Goal: Task Accomplishment & Management: Manage account settings

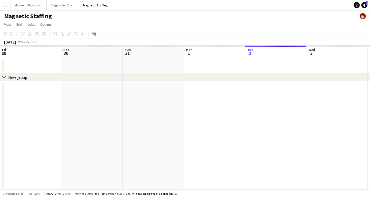
scroll to position [0, 123]
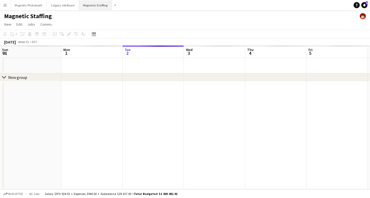
click at [96, 5] on button "Magnetic Staffing Close" at bounding box center [95, 5] width 33 height 10
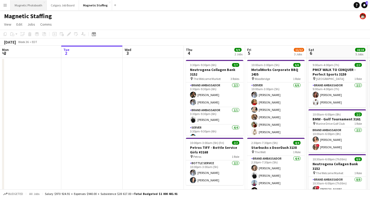
click at [34, 0] on button "Magnetic Photobooth Close" at bounding box center [29, 5] width 36 height 10
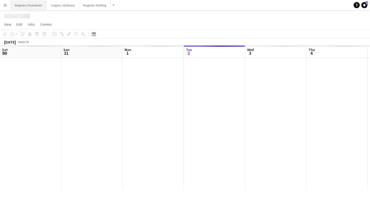
scroll to position [0, 123]
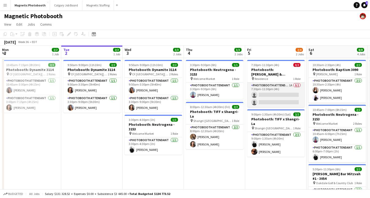
click at [269, 92] on app-card-role "Photobooth Attendant 1A 0/2 7:30pm-11:30pm (4h) single-neutral-actions single-n…" at bounding box center [275, 95] width 57 height 25
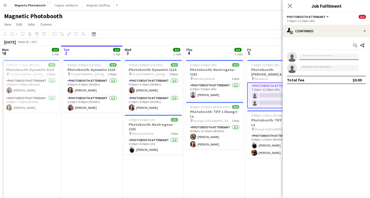
click at [328, 56] on input at bounding box center [328, 57] width 59 height 6
type input "*****"
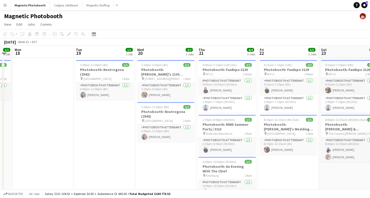
scroll to position [0, 109]
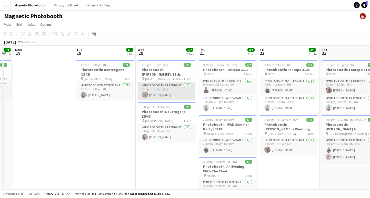
click at [160, 96] on app-card-role "Photobooth Attendant [DATE] 1:30pm-5:30pm (4h) [PERSON_NAME]" at bounding box center [166, 91] width 57 height 17
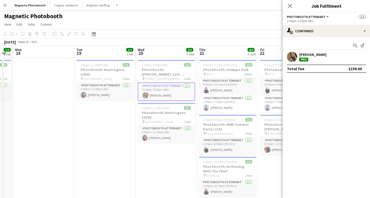
click at [321, 56] on div "[PERSON_NAME] Paid" at bounding box center [326, 57] width 87 height 10
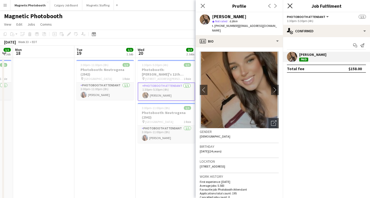
click at [291, 5] on icon at bounding box center [289, 5] width 5 height 5
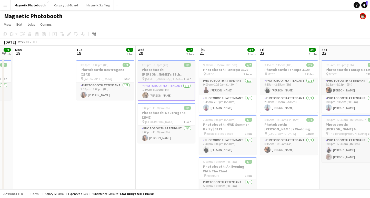
click at [161, 73] on h3 "Photobooth: [PERSON_NAME]'s 11th Birthday (3104)" at bounding box center [166, 71] width 57 height 9
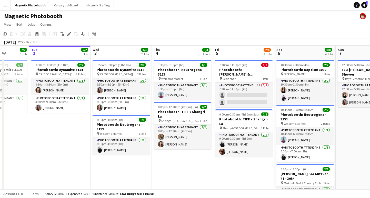
scroll to position [0, 246]
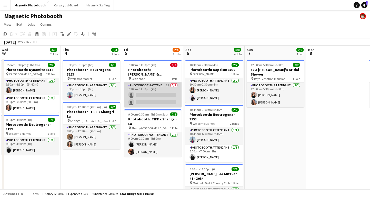
click at [152, 99] on app-card-role "Photobooth Attendant 1A 0/2 7:30pm-11:30pm (4h) single-neutral-actions single-n…" at bounding box center [152, 95] width 57 height 25
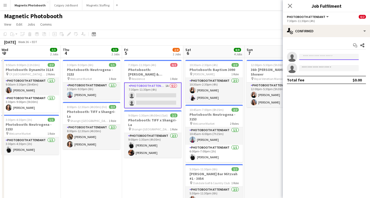
click at [318, 56] on input at bounding box center [328, 57] width 59 height 6
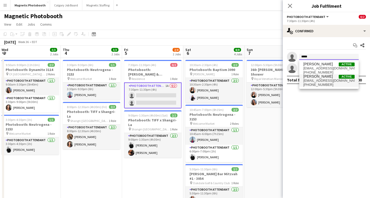
type input "*****"
click at [319, 82] on span "[EMAIL_ADDRESS][DOMAIN_NAME]" at bounding box center [328, 81] width 51 height 4
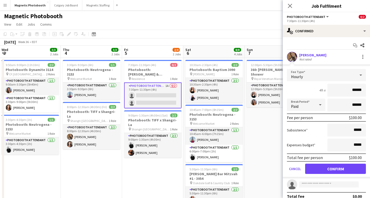
click at [354, 90] on input "******" at bounding box center [346, 90] width 38 height 13
type input "******"
click at [354, 131] on input "*****" at bounding box center [346, 130] width 38 height 13
type input "**"
type input "******"
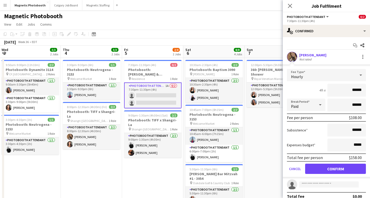
click at [310, 138] on form "Fee Type Hourly 4h x ****** Break Period Paid ****** Fee per person $108.00 Sub…" at bounding box center [326, 123] width 87 height 109
click at [335, 170] on button "Confirm" at bounding box center [335, 169] width 61 height 10
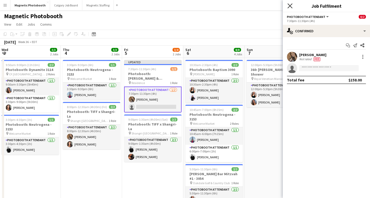
click at [290, 6] on icon at bounding box center [289, 5] width 5 height 5
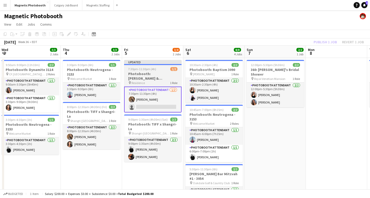
click at [141, 69] on span "7:30pm-11:30pm (4h)" at bounding box center [142, 69] width 28 height 4
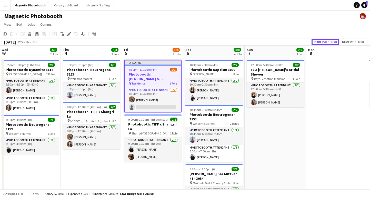
click at [320, 40] on button "Publish 1 job" at bounding box center [325, 42] width 27 height 7
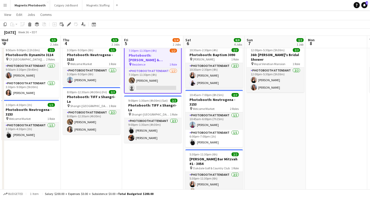
scroll to position [0, 0]
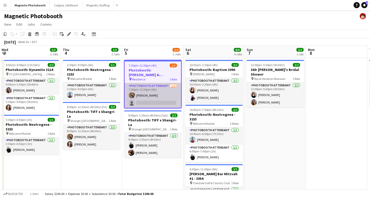
click at [141, 104] on app-card-role "Photobooth Attendant [DATE] 7:30pm-11:30pm (4h) [PERSON_NAME] single-neutral-ac…" at bounding box center [153, 95] width 56 height 25
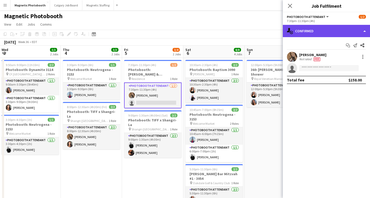
click at [333, 36] on div "single-neutral-actions-check-2 Confirmed" at bounding box center [326, 31] width 87 height 12
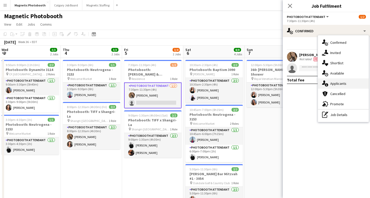
click at [355, 83] on div "single-neutral-actions-information Applicants" at bounding box center [343, 83] width 51 height 10
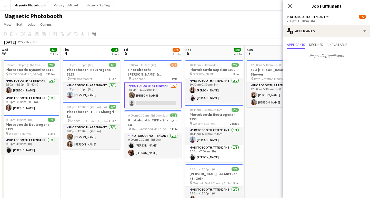
click at [290, 3] on app-icon "Close pop-in" at bounding box center [289, 5] width 7 height 7
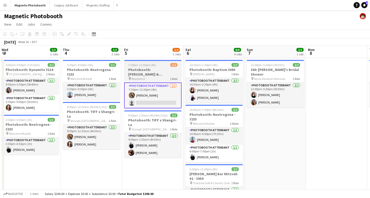
click at [141, 79] on span "Residence" at bounding box center [138, 79] width 13 height 4
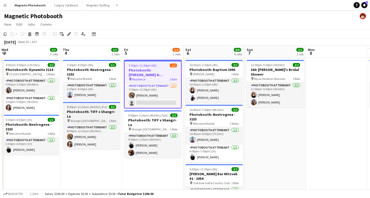
click at [81, 112] on h3 "Photobooth: TIFF x Shangri-La" at bounding box center [91, 113] width 57 height 9
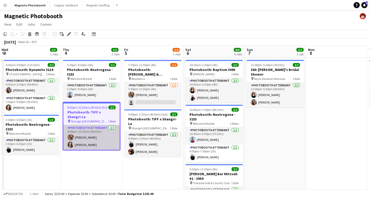
click at [86, 133] on app-card-role "Photobooth Attendant [DATE] 8:00pm-12:30am (4h30m) [PERSON_NAME] [PERSON_NAME]" at bounding box center [91, 137] width 56 height 25
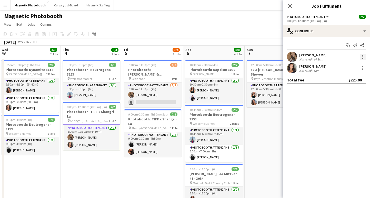
click at [365, 56] on div at bounding box center [363, 57] width 6 height 6
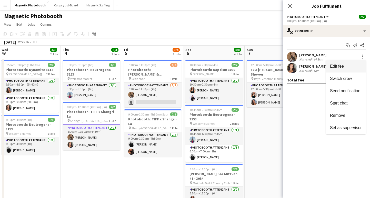
click at [348, 64] on span "Edit fee" at bounding box center [346, 66] width 32 height 5
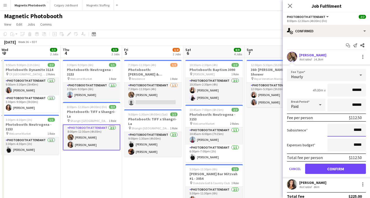
click at [356, 130] on input "*****" at bounding box center [346, 130] width 38 height 13
type input "**"
type input "******"
click at [317, 145] on div "Expenses budget *****" at bounding box center [326, 145] width 79 height 13
click at [317, 169] on button "Confirm" at bounding box center [335, 169] width 61 height 10
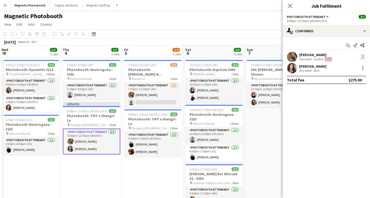
click at [362, 56] on div at bounding box center [363, 57] width 6 height 6
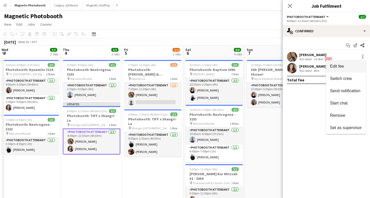
click at [345, 66] on span "Edit fee" at bounding box center [346, 66] width 32 height 5
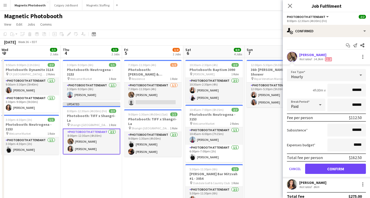
click at [355, 91] on input "******" at bounding box center [346, 90] width 38 height 13
type input "******"
click at [321, 166] on button "Confirm" at bounding box center [335, 169] width 61 height 10
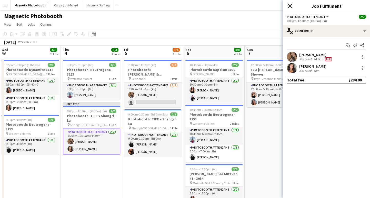
click at [291, 6] on icon "Close pop-in" at bounding box center [289, 5] width 5 height 5
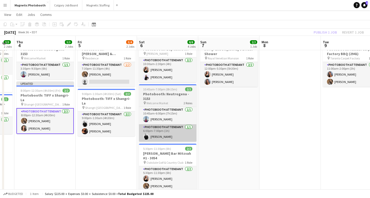
scroll to position [22, 0]
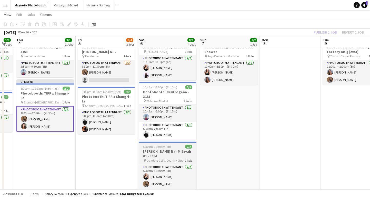
click at [161, 153] on h3 "[PERSON_NAME] Bar Mitzvah #1 - 3054" at bounding box center [167, 153] width 57 height 9
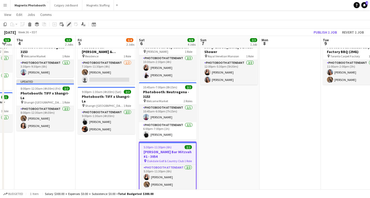
click at [71, 26] on icon "Edit" at bounding box center [69, 24] width 4 height 4
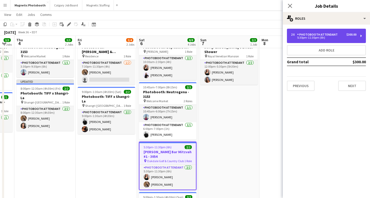
click at [355, 35] on div "$300.00" at bounding box center [351, 35] width 10 height 4
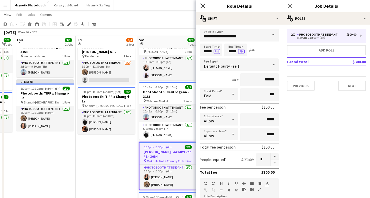
click at [201, 7] on icon at bounding box center [202, 5] width 5 height 5
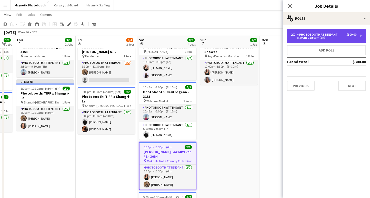
click at [315, 38] on div "5:30pm-11:30pm (6h)" at bounding box center [323, 37] width 65 height 3
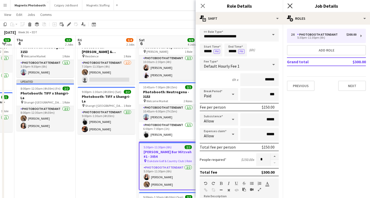
click at [292, 7] on icon at bounding box center [289, 5] width 5 height 5
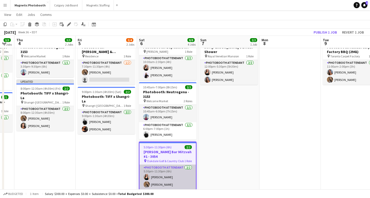
click at [167, 182] on app-card-role "Photobooth Attendant [DATE] 5:30pm-11:30pm (6h) [PERSON_NAME] [PERSON_NAME]" at bounding box center [168, 177] width 56 height 25
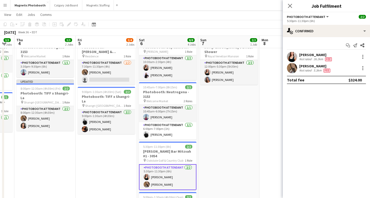
click at [364, 73] on div "[PERSON_NAME] Not rated 5.3km Fee" at bounding box center [326, 68] width 87 height 10
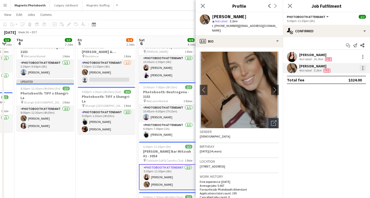
click at [363, 69] on div at bounding box center [363, 68] width 6 height 6
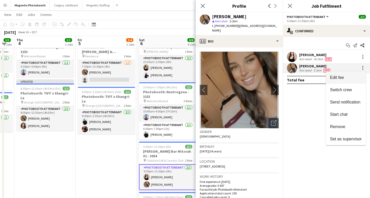
click at [355, 78] on span "Edit fee" at bounding box center [346, 77] width 32 height 5
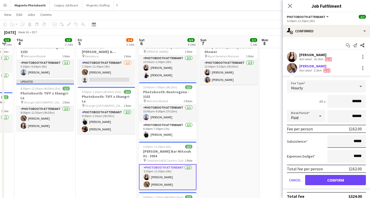
click at [355, 142] on input "*****" at bounding box center [346, 141] width 38 height 13
type input "**"
type input "******"
click at [326, 181] on button "Confirm" at bounding box center [335, 180] width 61 height 10
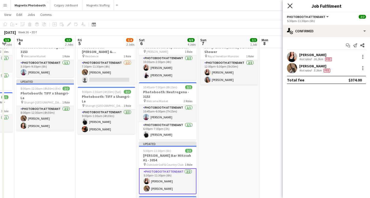
click at [290, 5] on icon "Close pop-in" at bounding box center [289, 5] width 5 height 5
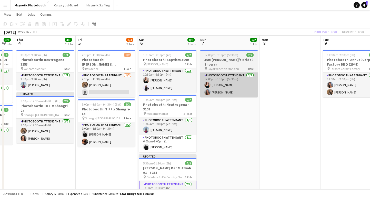
scroll to position [7, 0]
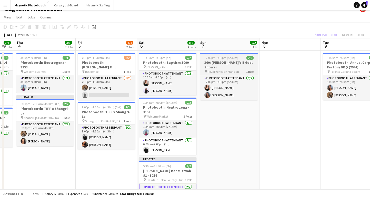
click at [228, 62] on h3 "360: [PERSON_NAME]'s Bridal Shower" at bounding box center [228, 64] width 57 height 9
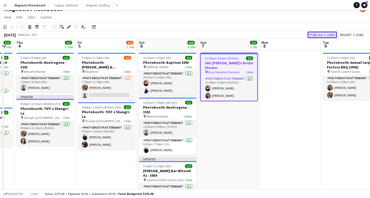
click at [326, 35] on button "Publish 2 jobs" at bounding box center [321, 35] width 29 height 7
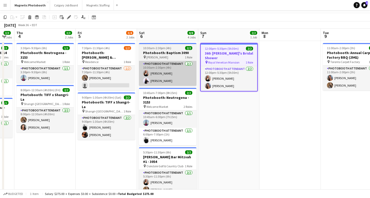
scroll to position [0, 0]
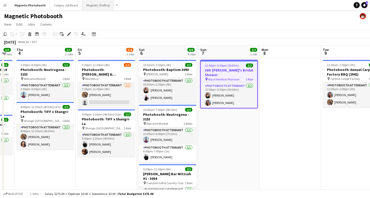
click at [93, 6] on button "Magnetic Staffing Close" at bounding box center [98, 5] width 32 height 10
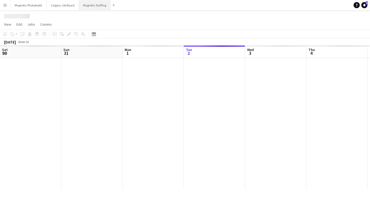
scroll to position [0, 123]
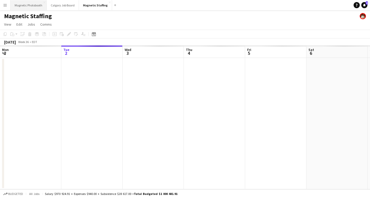
click at [35, 3] on button "Magnetic Photobooth Close" at bounding box center [29, 5] width 36 height 10
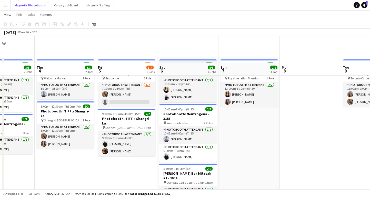
scroll to position [88, 0]
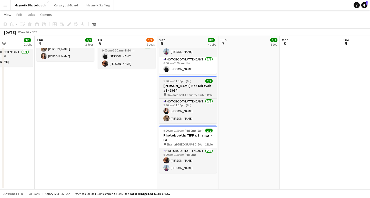
click at [188, 82] on span "5:30pm-11:30pm (6h)" at bounding box center [177, 81] width 28 height 4
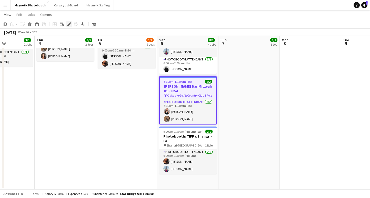
click at [68, 25] on icon at bounding box center [68, 24] width 3 height 3
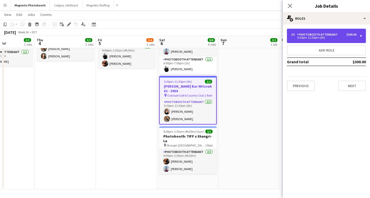
click at [344, 37] on div "5:30pm-11:30pm (6h)" at bounding box center [323, 37] width 65 height 3
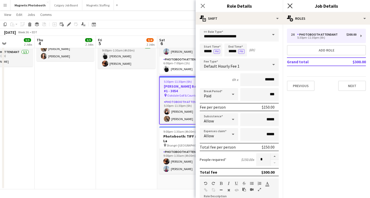
click at [290, 5] on icon at bounding box center [289, 5] width 5 height 5
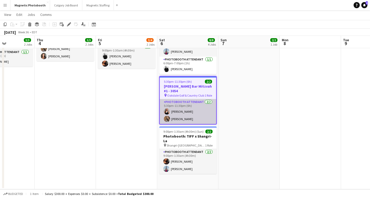
click at [179, 114] on app-card-role "Photobooth Attendant [DATE] 5:30pm-11:30pm (6h) [PERSON_NAME] [PERSON_NAME]" at bounding box center [188, 111] width 56 height 25
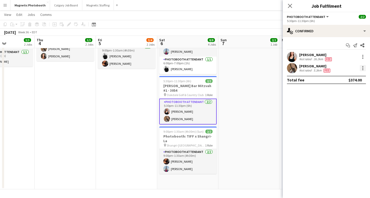
click at [361, 68] on div at bounding box center [363, 68] width 6 height 6
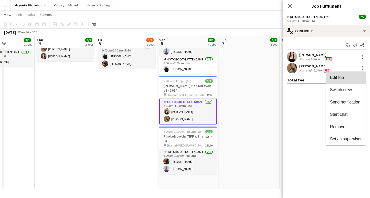
click at [350, 74] on button "Edit fee" at bounding box center [346, 78] width 40 height 12
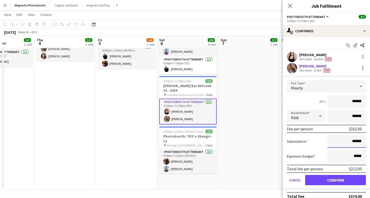
click at [354, 139] on input "******" at bounding box center [346, 141] width 38 height 13
type input "****"
click at [335, 181] on button "Confirm" at bounding box center [335, 180] width 61 height 10
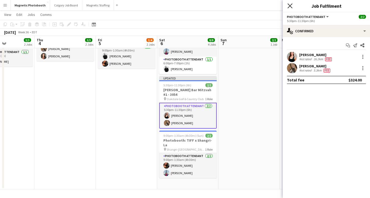
click at [290, 4] on app-icon "Close pop-in" at bounding box center [289, 5] width 7 height 7
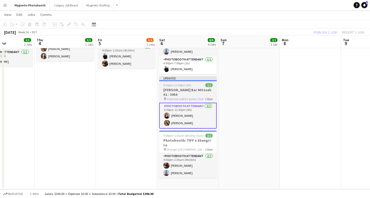
click at [172, 91] on h3 "[PERSON_NAME] Bar Mitzvah #1 - 3054" at bounding box center [187, 92] width 57 height 9
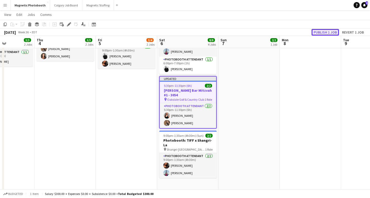
click at [331, 32] on button "Publish 1 job" at bounding box center [325, 32] width 27 height 7
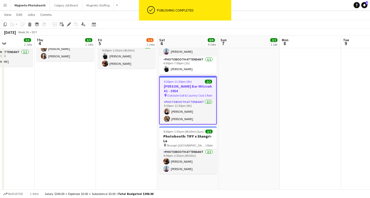
click at [188, 86] on h3 "[PERSON_NAME] Bar Mitzvah #1 - 3054" at bounding box center [188, 88] width 56 height 9
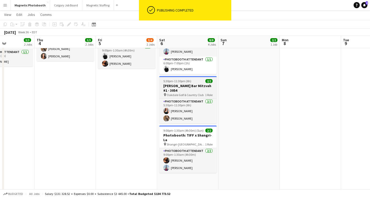
click at [188, 86] on h3 "[PERSON_NAME] Bar Mitzvah #1 - 3054" at bounding box center [187, 88] width 57 height 9
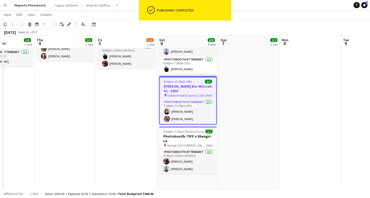
click at [107, 122] on app-date-cell "7:30pm-11:30pm (4h) 1/2 Photobooth: [PERSON_NAME] & [PERSON_NAME] Wedding 3171 …" at bounding box center [126, 82] width 61 height 224
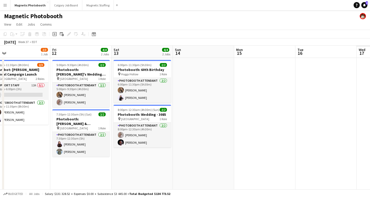
scroll to position [0, 151]
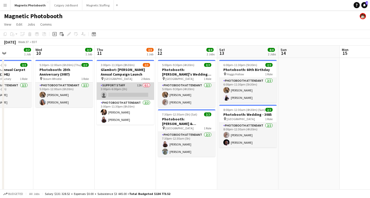
click at [123, 95] on app-card-role "Support Staff 12A 0/1 3:00pm-6:00pm (3h) single-neutral-actions" at bounding box center [125, 91] width 57 height 17
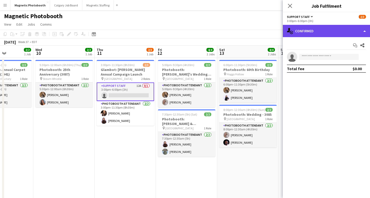
click at [298, 34] on div "single-neutral-actions-check-2 Confirmed" at bounding box center [326, 31] width 87 height 12
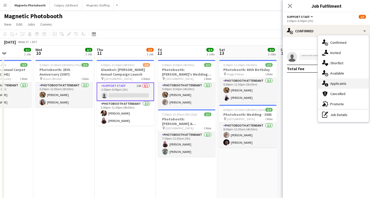
click at [333, 79] on div "single-neutral-actions-information Applicants" at bounding box center [343, 83] width 51 height 10
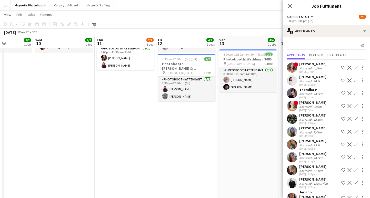
scroll to position [22, 0]
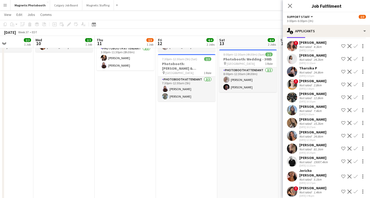
click at [324, 161] on div "15007.4km" at bounding box center [321, 162] width 16 height 4
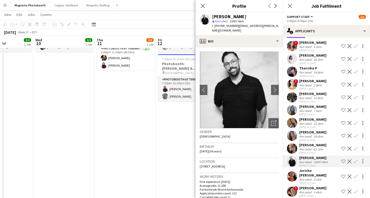
click at [354, 162] on app-icon "Confirm" at bounding box center [356, 162] width 4 height 4
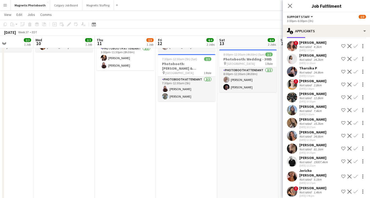
click at [354, 162] on app-icon "Confirm" at bounding box center [356, 162] width 4 height 4
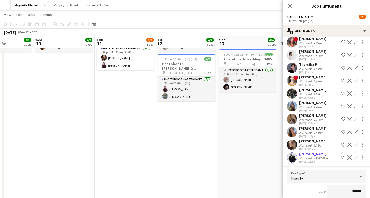
scroll to position [138, 0]
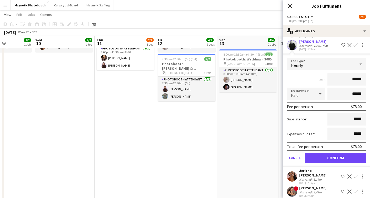
click at [290, 7] on icon "Close pop-in" at bounding box center [289, 5] width 5 height 5
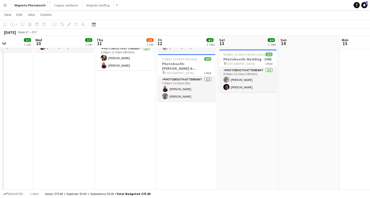
scroll to position [0, 0]
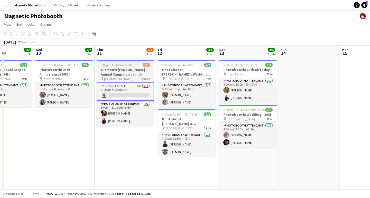
click at [134, 67] on h3 "Glambot: [PERSON_NAME] Annual Campaign Launch" at bounding box center [125, 71] width 57 height 9
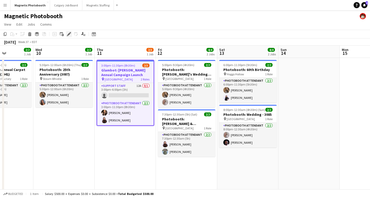
click at [68, 35] on icon at bounding box center [68, 34] width 3 height 3
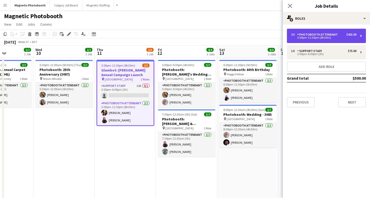
click at [314, 38] on div "3:00pm-11:30pm (8h30m)" at bounding box center [323, 37] width 65 height 3
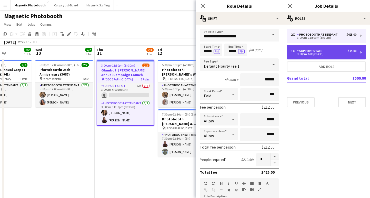
click at [304, 52] on div "Support Staff" at bounding box center [310, 51] width 27 height 4
type input "**********"
type input "*****"
type input "*"
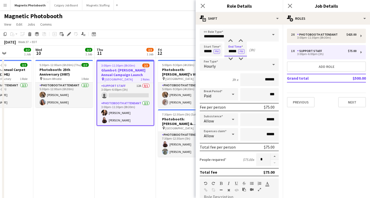
click at [232, 53] on input "*****" at bounding box center [235, 50] width 23 height 13
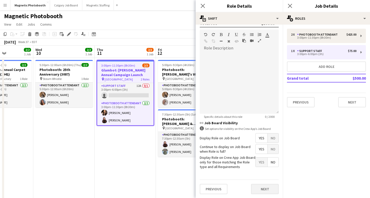
type input "*****"
click at [260, 190] on button "Next" at bounding box center [265, 189] width 28 height 10
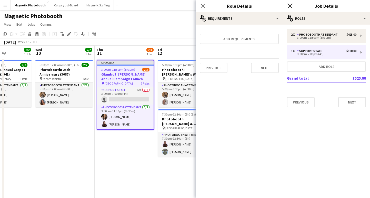
click at [292, 6] on icon "Close pop-in" at bounding box center [289, 5] width 5 height 5
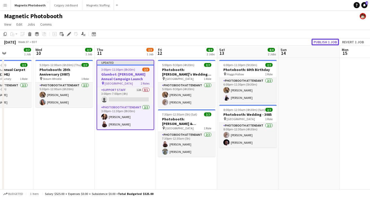
click at [320, 41] on button "Publish 1 job" at bounding box center [325, 42] width 27 height 7
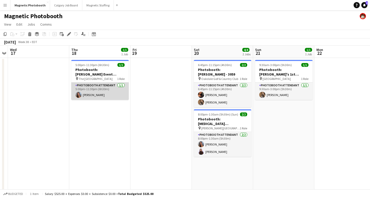
scroll to position [0, 249]
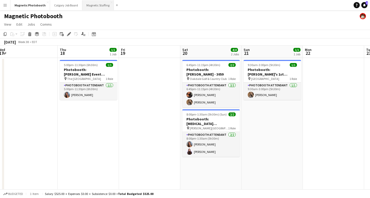
click at [93, 4] on button "Magnetic Staffing Close" at bounding box center [98, 5] width 32 height 10
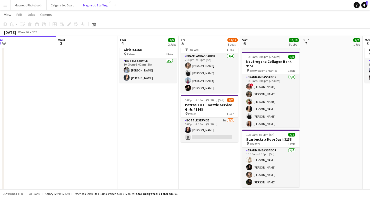
scroll to position [112, 0]
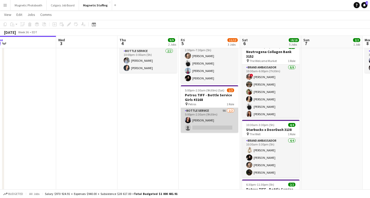
click at [201, 128] on app-card-role "Bottle Service 9A [DATE] 5:00pm-2:30am (9h30m) [PERSON_NAME] single-neutral-act…" at bounding box center [209, 120] width 57 height 25
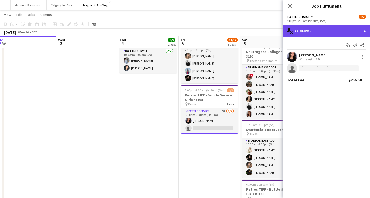
click at [319, 29] on div "single-neutral-actions-check-2 Confirmed" at bounding box center [326, 31] width 87 height 12
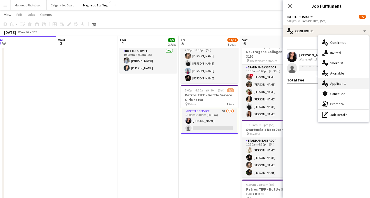
click at [339, 83] on span "Applicants" at bounding box center [338, 83] width 16 height 5
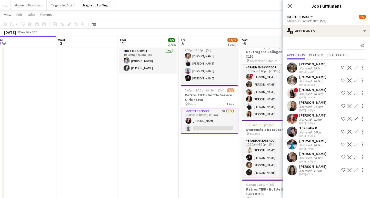
click at [322, 102] on div "[PERSON_NAME]" at bounding box center [312, 102] width 27 height 5
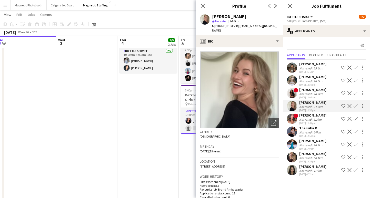
click at [319, 153] on div "[PERSON_NAME]" at bounding box center [312, 154] width 27 height 5
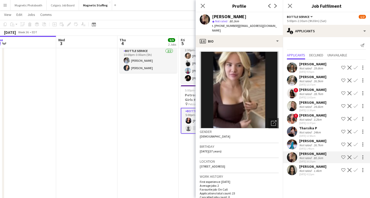
click at [306, 168] on div "[PERSON_NAME]" at bounding box center [312, 166] width 27 height 5
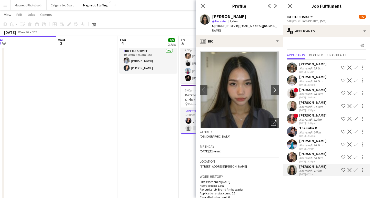
click at [316, 67] on div "29.6km" at bounding box center [319, 68] width 12 height 4
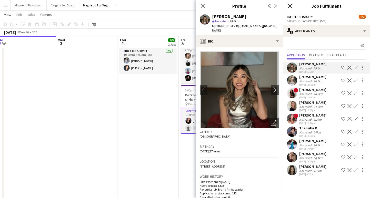
click at [291, 8] on icon "Close pop-in" at bounding box center [289, 5] width 5 height 5
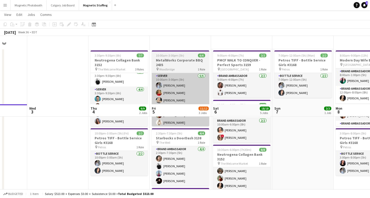
scroll to position [0, 0]
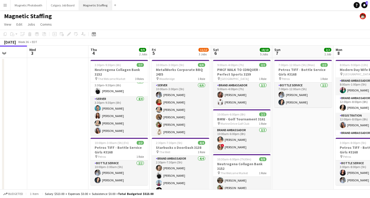
click at [100, 6] on button "Magnetic Staffing Close" at bounding box center [95, 5] width 33 height 10
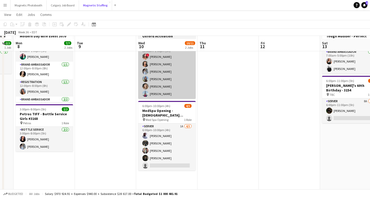
scroll to position [40, 0]
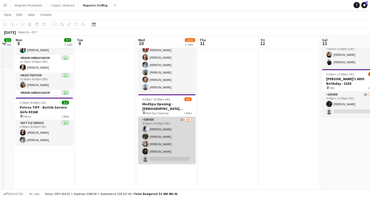
click at [166, 159] on app-card-role "Server 1A [DATE] 6:00pm-10:00pm (4h) [PERSON_NAME] [PERSON_NAME] [PERSON_NAME] …" at bounding box center [166, 140] width 57 height 47
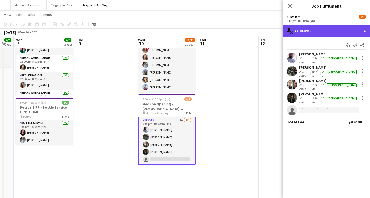
click at [305, 29] on div "single-neutral-actions-check-2 Confirmed" at bounding box center [326, 31] width 87 height 12
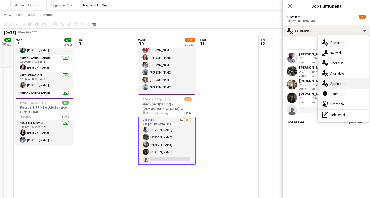
click at [331, 86] on span "Applicants" at bounding box center [338, 83] width 16 height 5
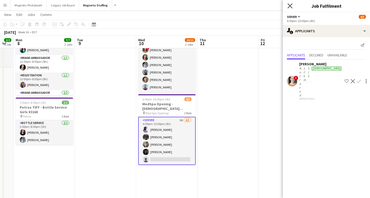
click at [289, 6] on icon at bounding box center [289, 5] width 5 height 5
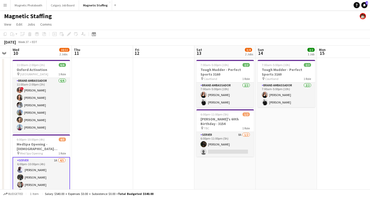
scroll to position [0, 174]
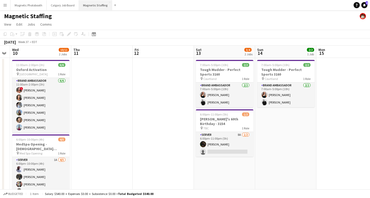
click at [90, 8] on button "Magnetic Staffing Close" at bounding box center [95, 5] width 33 height 10
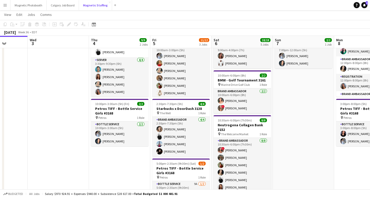
scroll to position [0, 0]
